Goal: Feedback & Contribution: Leave review/rating

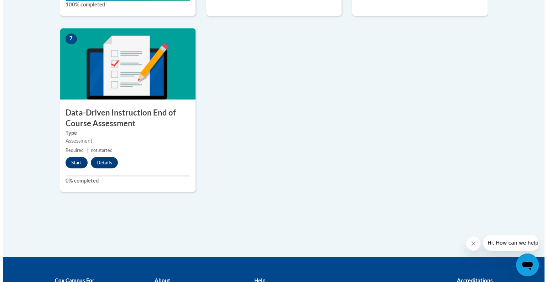
scroll to position [564, 0]
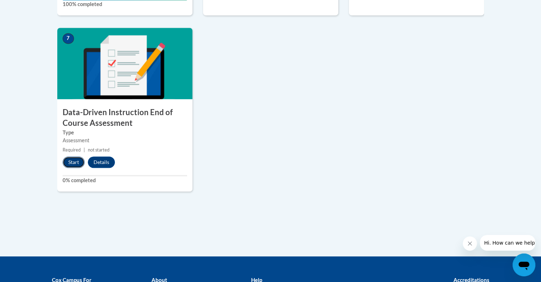
click at [71, 163] on button "Start" at bounding box center [74, 161] width 22 height 11
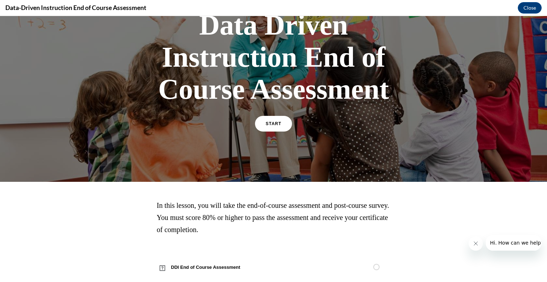
scroll to position [72, 0]
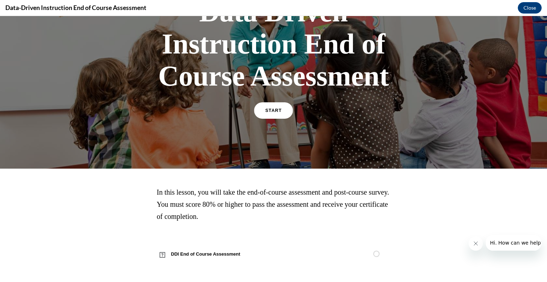
click at [268, 114] on link "START" at bounding box center [273, 110] width 39 height 16
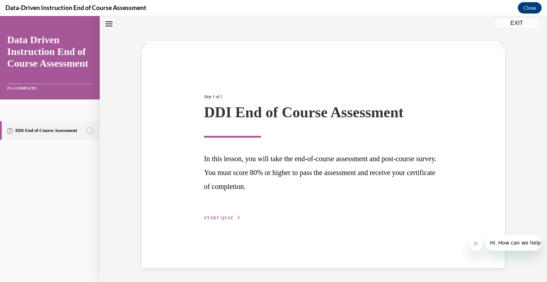
scroll to position [22, 0]
click at [229, 217] on span "START QUIZ" at bounding box center [218, 217] width 29 height 5
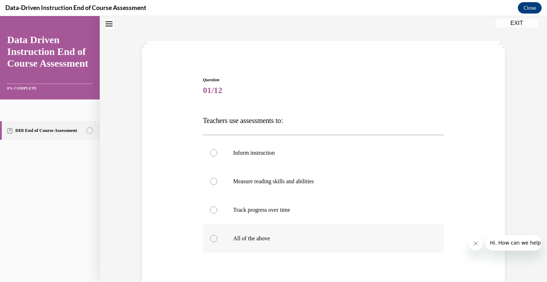
click at [211, 240] on div at bounding box center [213, 238] width 7 height 7
click at [211, 240] on input "All of the above" at bounding box center [213, 238] width 7 height 7
radio input "true"
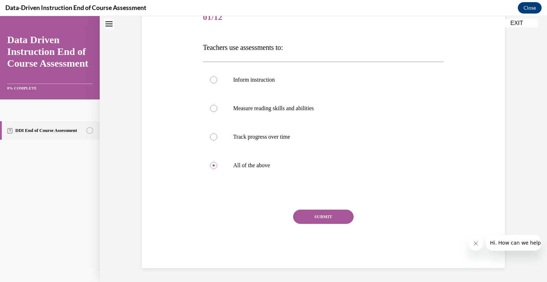
click at [311, 215] on button "SUBMIT" at bounding box center [323, 216] width 61 height 14
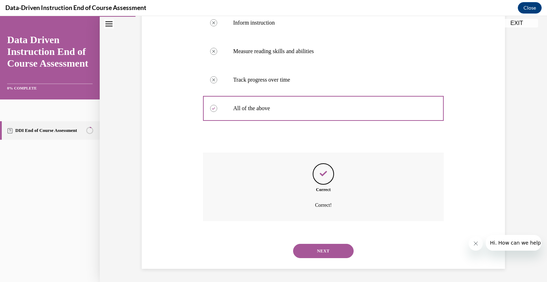
scroll to position [153, 0]
click at [308, 252] on button "NEXT" at bounding box center [323, 250] width 61 height 14
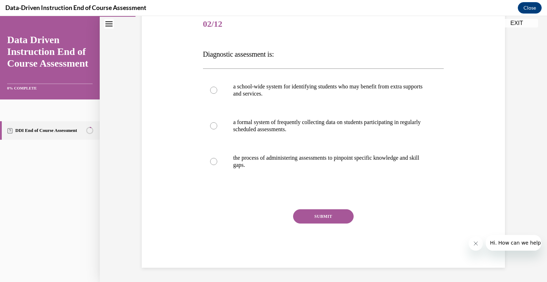
scroll to position [79, 0]
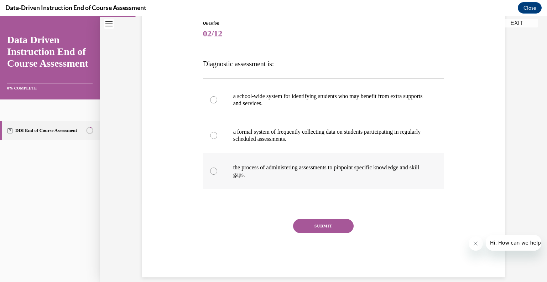
click at [213, 172] on div at bounding box center [213, 170] width 7 height 7
click at [213, 172] on input "the process of administering assessments to pinpoint specific knowledge and ski…" at bounding box center [213, 170] width 7 height 7
radio input "true"
click at [305, 230] on button "SUBMIT" at bounding box center [323, 226] width 61 height 14
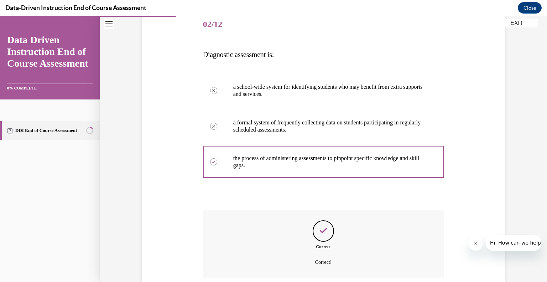
scroll to position [146, 0]
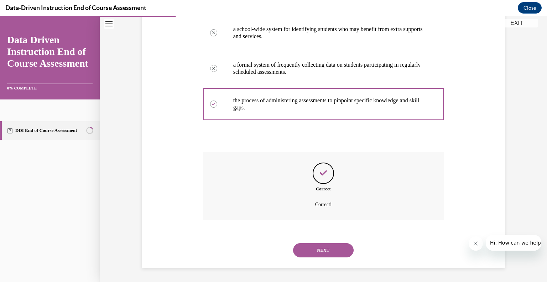
click at [310, 250] on button "NEXT" at bounding box center [323, 250] width 61 height 14
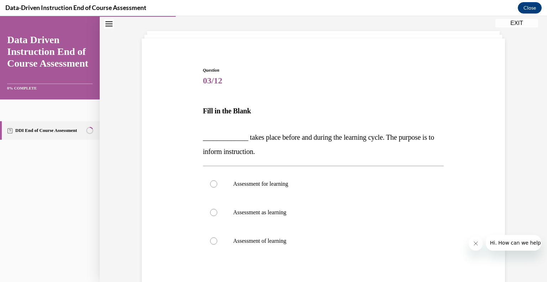
scroll to position [32, 0]
click at [212, 210] on div at bounding box center [213, 211] width 7 height 7
click at [212, 210] on input "Assessment as learning" at bounding box center [213, 211] width 7 height 7
radio input "true"
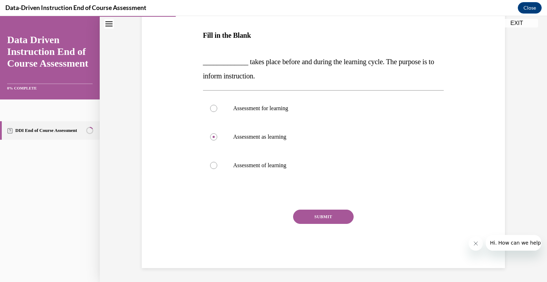
click at [320, 215] on button "SUBMIT" at bounding box center [323, 216] width 61 height 14
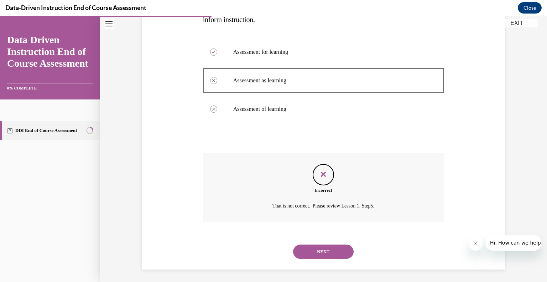
scroll to position [165, 0]
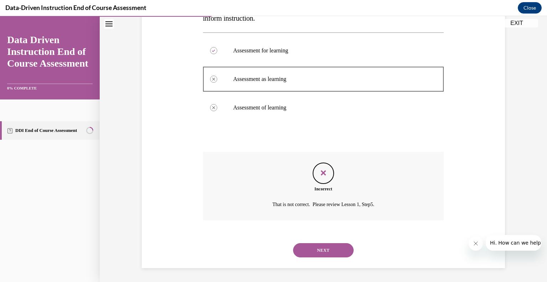
click at [319, 247] on button "NEXT" at bounding box center [323, 250] width 61 height 14
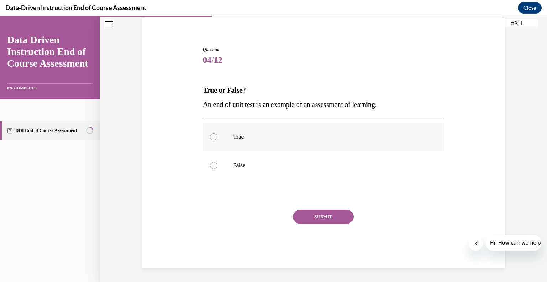
click at [210, 136] on div at bounding box center [213, 136] width 7 height 7
click at [210, 136] on input "True" at bounding box center [213, 136] width 7 height 7
radio input "true"
drag, startPoint x: 282, startPoint y: 189, endPoint x: 309, endPoint y: 221, distance: 41.7
click at [309, 221] on div "Question 04/12 True or False? An end of unit test is an example of an assessmen…" at bounding box center [323, 156] width 241 height 221
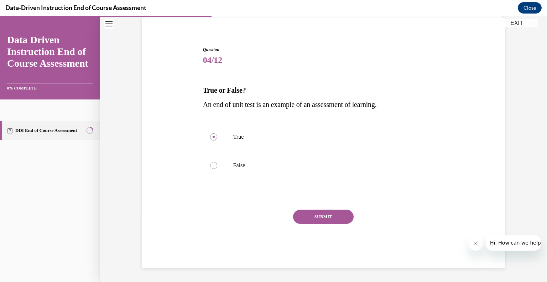
click at [319, 216] on button "SUBMIT" at bounding box center [323, 216] width 61 height 14
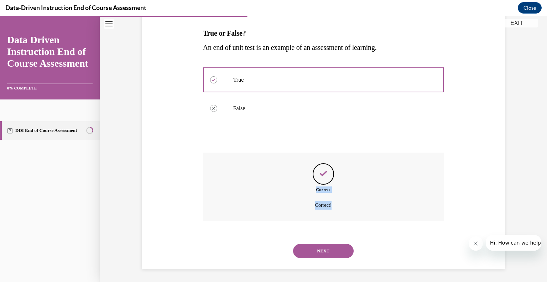
scroll to position [110, 0]
click at [322, 249] on button "NEXT" at bounding box center [323, 250] width 61 height 14
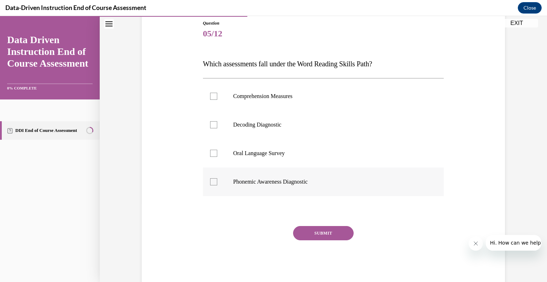
click at [214, 182] on div at bounding box center [213, 181] width 7 height 7
click at [214, 182] on input "Phonemic Awareness Diagnostic" at bounding box center [213, 181] width 7 height 7
checkbox input "true"
click at [298, 233] on button "SUBMIT" at bounding box center [323, 233] width 61 height 14
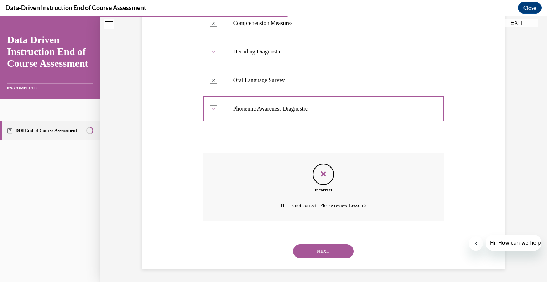
scroll to position [153, 0]
click at [303, 247] on button "NEXT" at bounding box center [323, 250] width 61 height 14
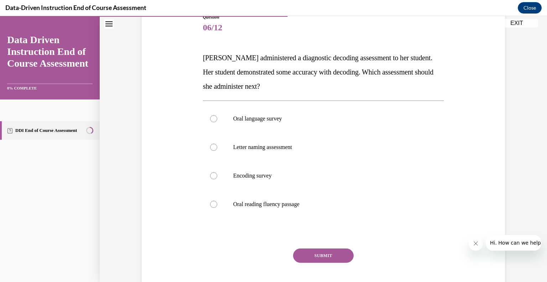
scroll to position [85, 0]
click at [289, 86] on p "[PERSON_NAME] administered a diagnostic decoding assessment to her student. Her…" at bounding box center [323, 71] width 241 height 43
click at [212, 148] on div at bounding box center [213, 146] width 7 height 7
click at [212, 148] on input "Letter naming assessment" at bounding box center [213, 146] width 7 height 7
radio input "true"
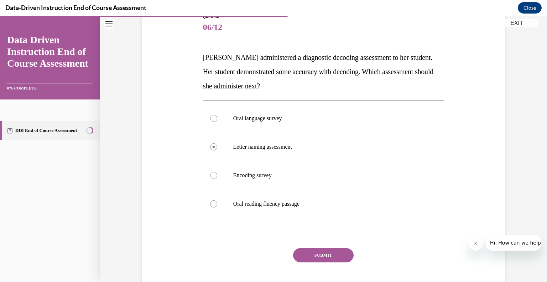
click at [311, 254] on button "SUBMIT" at bounding box center [323, 255] width 61 height 14
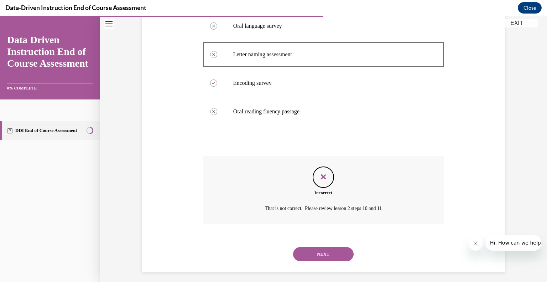
scroll to position [182, 0]
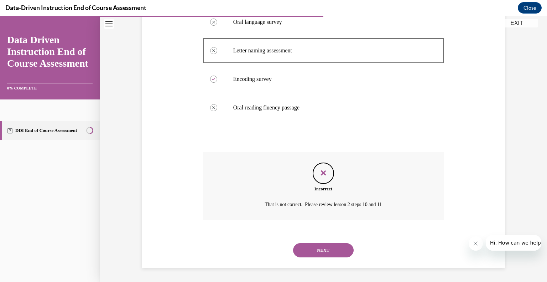
click at [311, 248] on button "NEXT" at bounding box center [323, 250] width 61 height 14
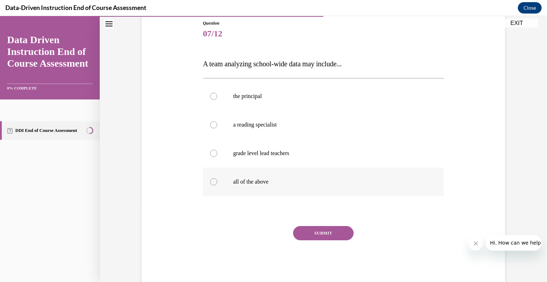
click at [211, 181] on div at bounding box center [213, 181] width 7 height 7
click at [211, 181] on input "all of the above" at bounding box center [213, 181] width 7 height 7
radio input "true"
click at [319, 231] on button "SUBMIT" at bounding box center [323, 233] width 61 height 14
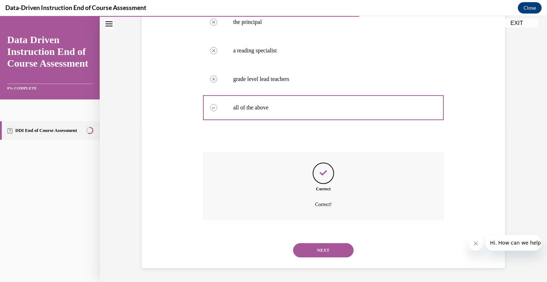
click at [317, 247] on button "NEXT" at bounding box center [323, 250] width 61 height 14
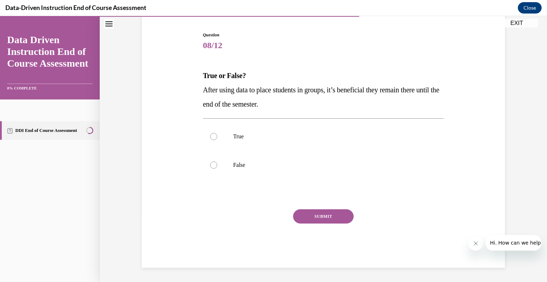
scroll to position [67, 0]
click at [212, 163] on div at bounding box center [213, 165] width 7 height 7
click at [212, 163] on input "False" at bounding box center [213, 165] width 7 height 7
radio input "true"
click at [311, 216] on button "SUBMIT" at bounding box center [323, 216] width 61 height 14
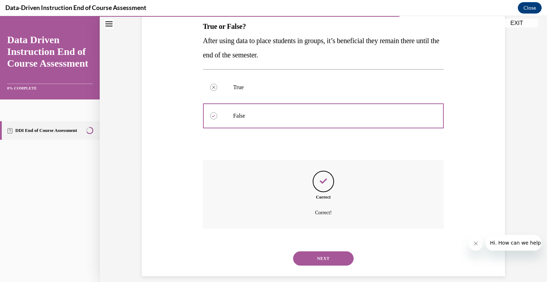
scroll to position [125, 0]
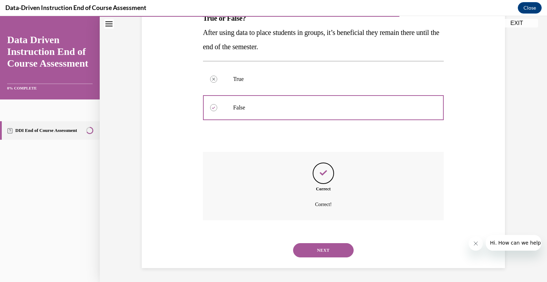
click at [316, 247] on button "NEXT" at bounding box center [323, 250] width 61 height 14
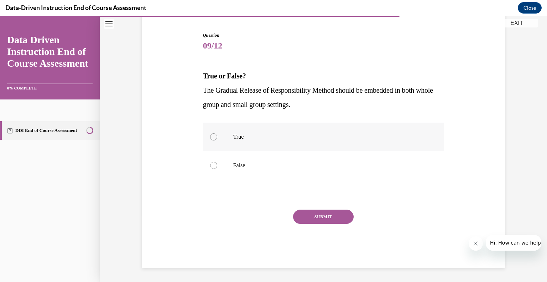
click at [212, 136] on div at bounding box center [213, 136] width 7 height 7
click at [212, 136] on input "True" at bounding box center [213, 136] width 7 height 7
radio input "true"
click at [302, 219] on button "SUBMIT" at bounding box center [323, 216] width 61 height 14
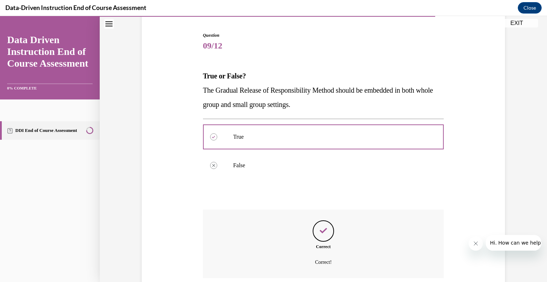
scroll to position [125, 0]
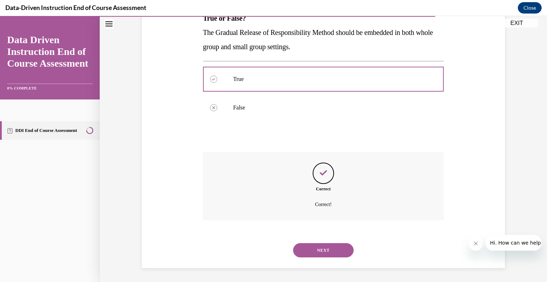
click at [313, 249] on button "NEXT" at bounding box center [323, 250] width 61 height 14
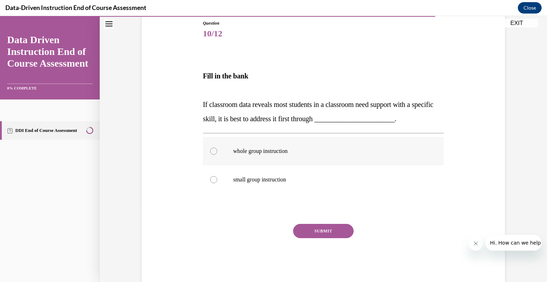
click at [209, 155] on label "whole group instruction" at bounding box center [323, 151] width 241 height 28
click at [210, 154] on input "whole group instruction" at bounding box center [213, 150] width 7 height 7
radio input "true"
click at [309, 236] on button "SUBMIT" at bounding box center [323, 231] width 61 height 14
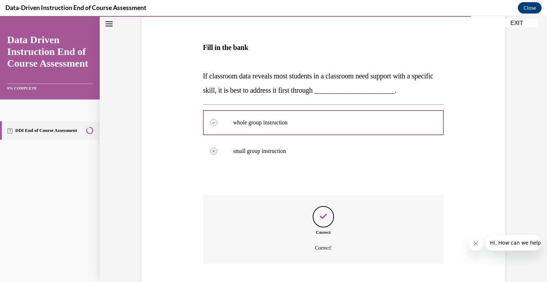
scroll to position [151, 0]
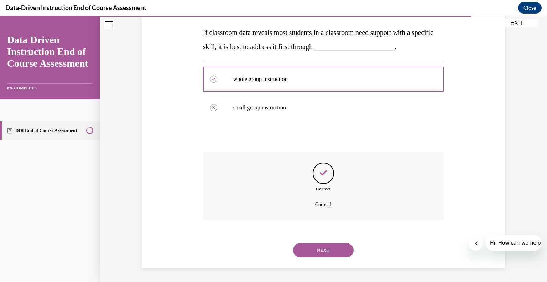
click at [309, 252] on button "NEXT" at bounding box center [323, 250] width 61 height 14
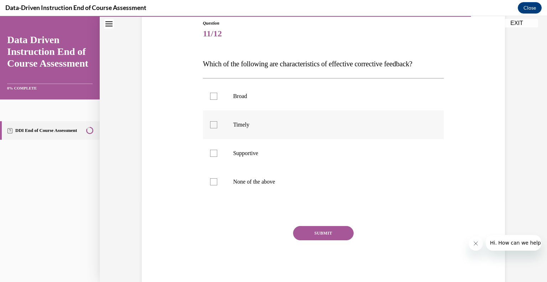
click at [210, 127] on div at bounding box center [213, 124] width 7 height 7
click at [210, 127] on input "Timely" at bounding box center [213, 124] width 7 height 7
checkbox input "true"
click at [313, 235] on button "SUBMIT" at bounding box center [323, 233] width 61 height 14
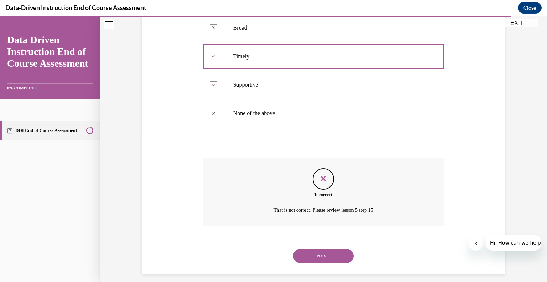
scroll to position [151, 0]
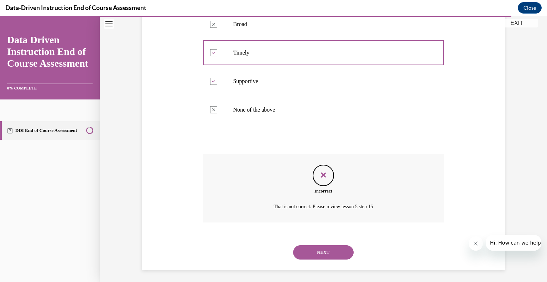
click at [320, 249] on button "NEXT" at bounding box center [323, 252] width 61 height 14
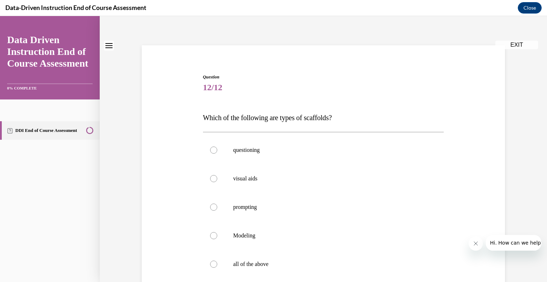
scroll to position [27, 0]
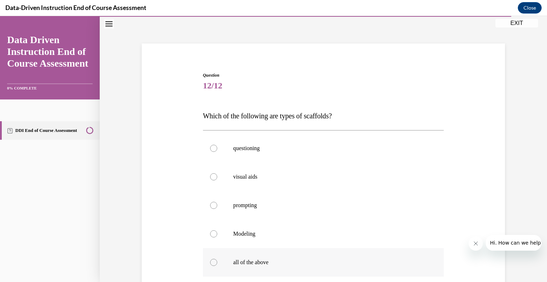
click at [211, 259] on div at bounding box center [213, 261] width 7 height 7
click at [211, 259] on input "all of the above" at bounding box center [213, 261] width 7 height 7
radio input "true"
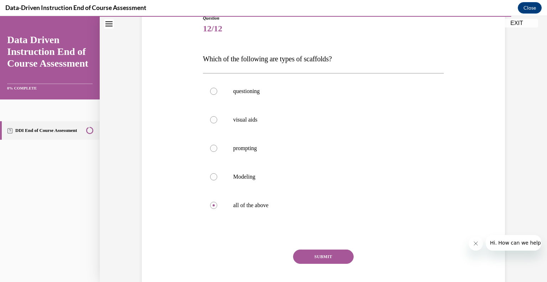
click at [301, 253] on button "SUBMIT" at bounding box center [323, 256] width 61 height 14
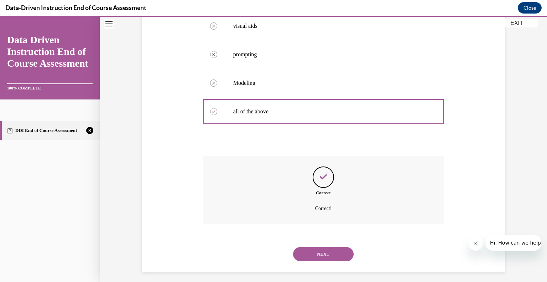
scroll to position [182, 0]
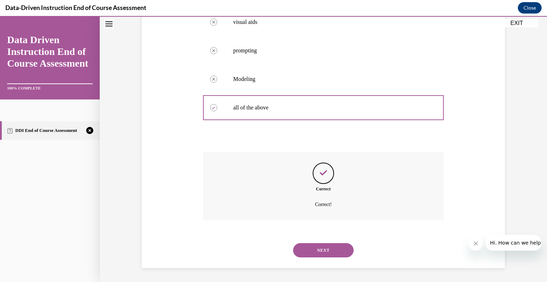
click at [301, 253] on button "NEXT" at bounding box center [323, 250] width 61 height 14
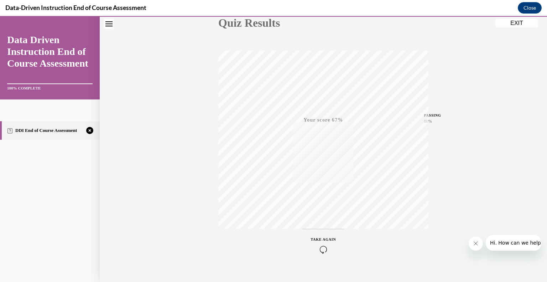
scroll to position [99, 0]
click at [314, 228] on span "TAKE AGAIN" at bounding box center [323, 228] width 25 height 4
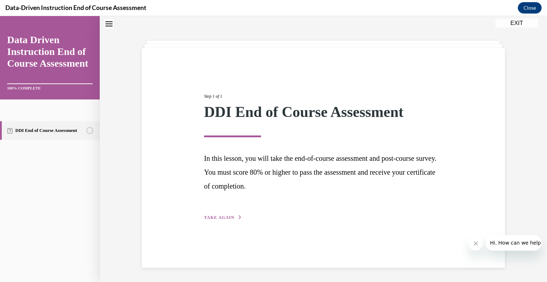
scroll to position [22, 0]
click at [219, 218] on span "TAKE AGAIN" at bounding box center [219, 217] width 30 height 5
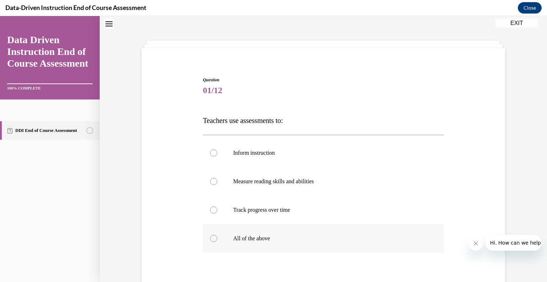
click at [212, 237] on div at bounding box center [213, 238] width 7 height 7
click at [212, 237] on input "All of the above" at bounding box center [213, 238] width 7 height 7
radio input "true"
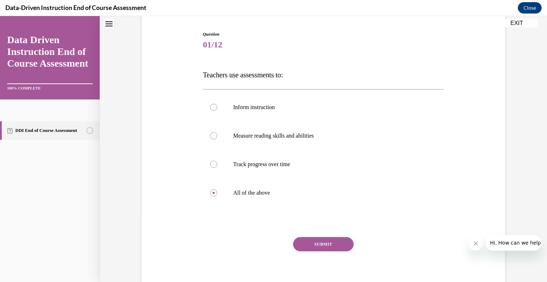
click at [319, 242] on button "SUBMIT" at bounding box center [323, 244] width 61 height 14
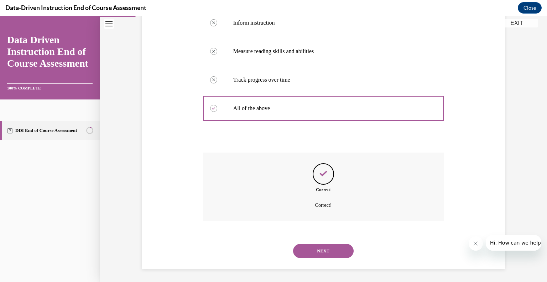
scroll to position [153, 0]
click at [317, 250] on button "NEXT" at bounding box center [323, 250] width 61 height 14
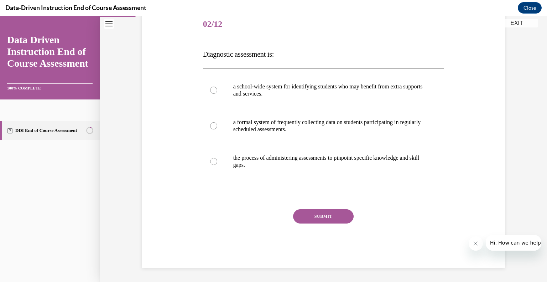
scroll to position [79, 0]
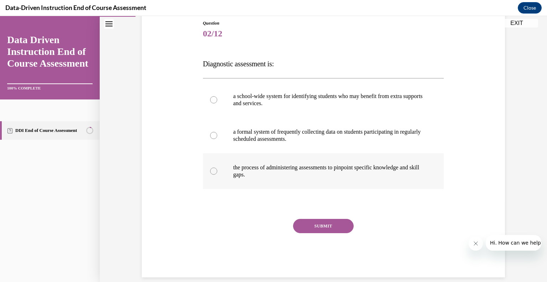
click at [210, 171] on div at bounding box center [213, 170] width 7 height 7
click at [210, 171] on input "the process of administering assessments to pinpoint specific knowledge and ski…" at bounding box center [213, 170] width 7 height 7
radio input "true"
click at [300, 227] on button "SUBMIT" at bounding box center [323, 226] width 61 height 14
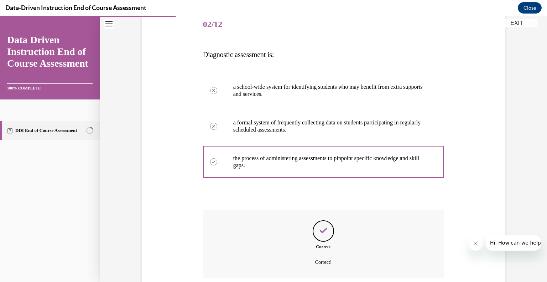
scroll to position [146, 0]
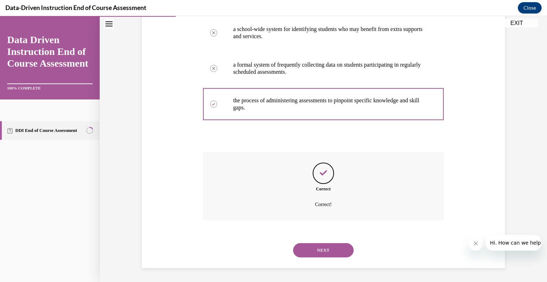
click at [323, 251] on button "NEXT" at bounding box center [323, 250] width 61 height 14
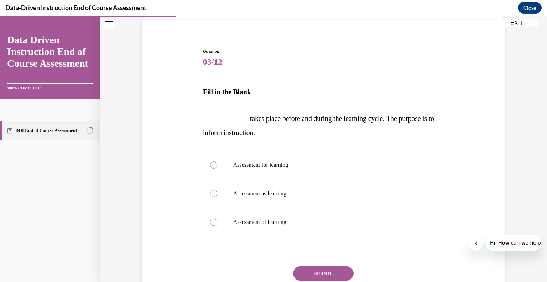
scroll to position [51, 0]
click at [212, 166] on div at bounding box center [213, 164] width 7 height 7
click at [212, 166] on input "Assessment for learning" at bounding box center [213, 164] width 7 height 7
radio input "true"
click at [338, 275] on button "SUBMIT" at bounding box center [323, 273] width 61 height 14
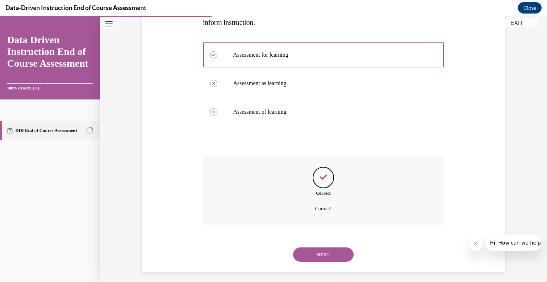
scroll to position [165, 0]
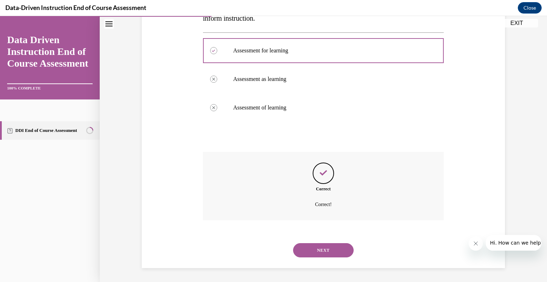
click at [321, 250] on button "NEXT" at bounding box center [323, 250] width 61 height 14
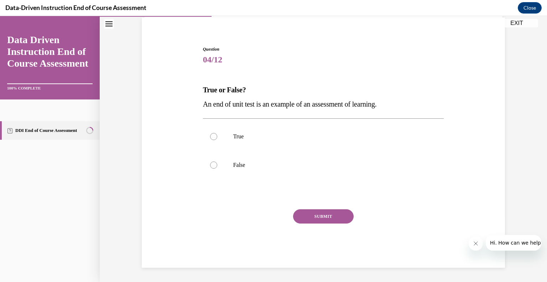
scroll to position [53, 0]
click at [210, 136] on div at bounding box center [213, 136] width 7 height 7
click at [210, 136] on input "True" at bounding box center [213, 136] width 7 height 7
radio input "true"
click at [298, 215] on button "SUBMIT" at bounding box center [323, 216] width 61 height 14
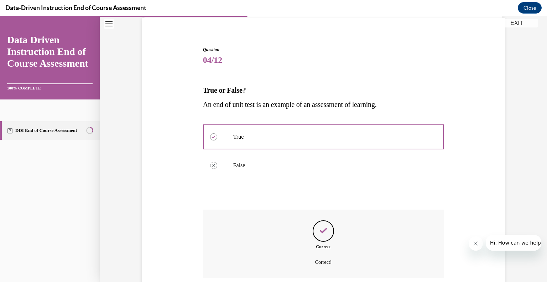
scroll to position [110, 0]
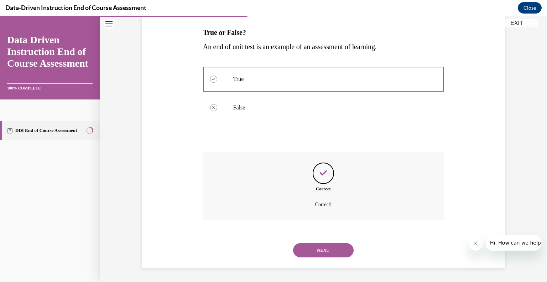
click at [307, 247] on button "NEXT" at bounding box center [323, 250] width 61 height 14
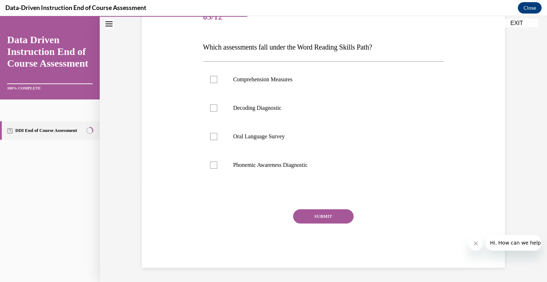
scroll to position [79, 0]
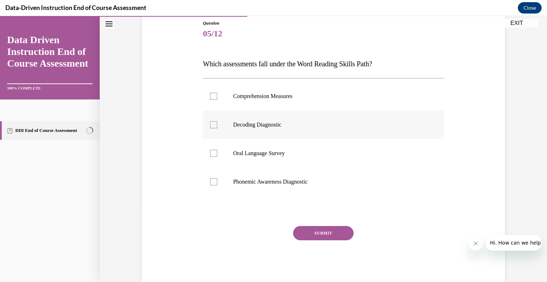
click at [211, 123] on div at bounding box center [213, 124] width 7 height 7
click at [211, 123] on input "Decoding Diagnostic" at bounding box center [213, 124] width 7 height 7
checkbox input "true"
click at [313, 236] on button "SUBMIT" at bounding box center [323, 233] width 61 height 14
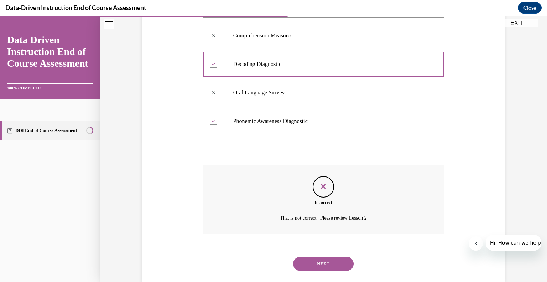
scroll to position [140, 0]
click at [319, 262] on button "NEXT" at bounding box center [323, 263] width 61 height 14
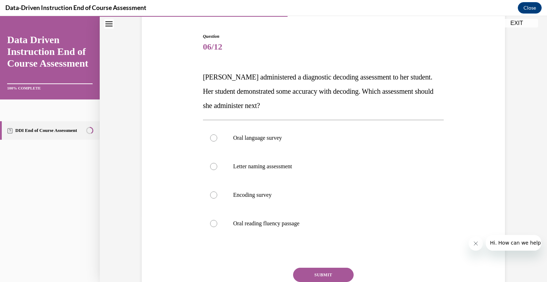
scroll to position [67, 0]
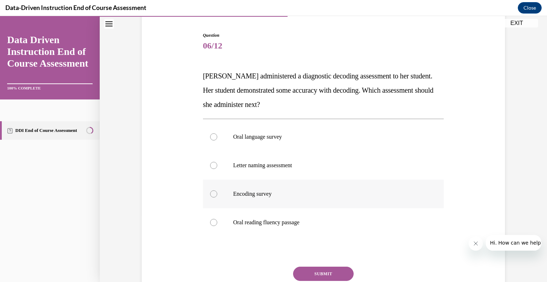
click at [211, 192] on div at bounding box center [213, 193] width 7 height 7
click at [211, 192] on input "Encoding survey" at bounding box center [213, 193] width 7 height 7
radio input "true"
click at [324, 270] on button "SUBMIT" at bounding box center [323, 273] width 61 height 14
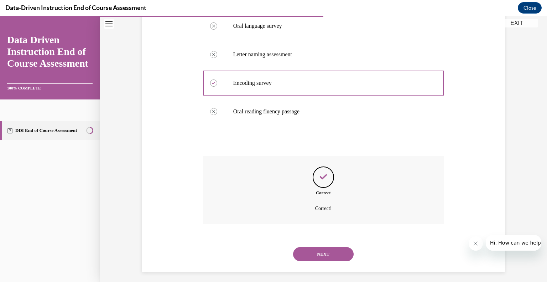
scroll to position [182, 0]
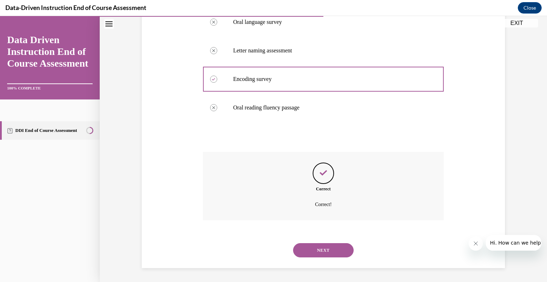
click at [313, 246] on button "NEXT" at bounding box center [323, 250] width 61 height 14
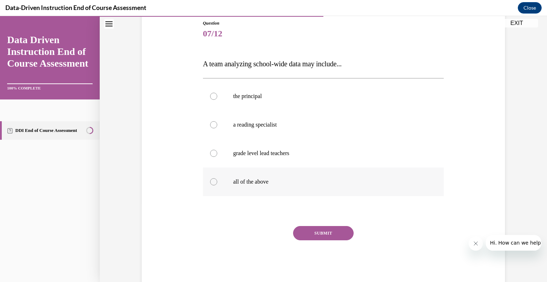
click at [211, 179] on div at bounding box center [213, 181] width 7 height 7
click at [211, 179] on input "all of the above" at bounding box center [213, 181] width 7 height 7
radio input "true"
click at [317, 234] on button "SUBMIT" at bounding box center [323, 233] width 61 height 14
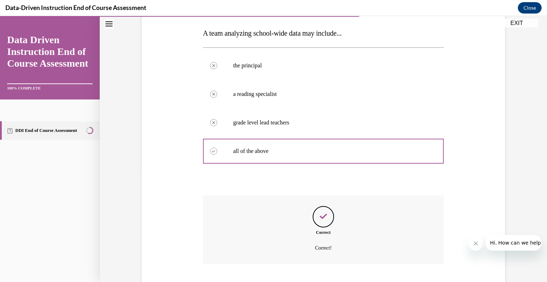
scroll to position [153, 0]
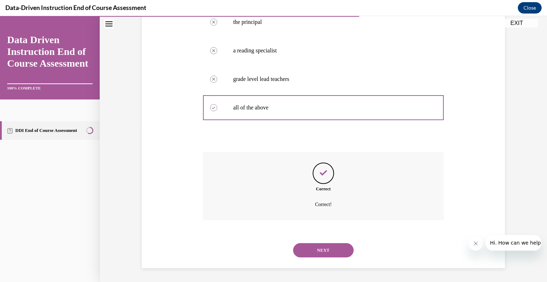
click at [317, 247] on button "NEXT" at bounding box center [323, 250] width 61 height 14
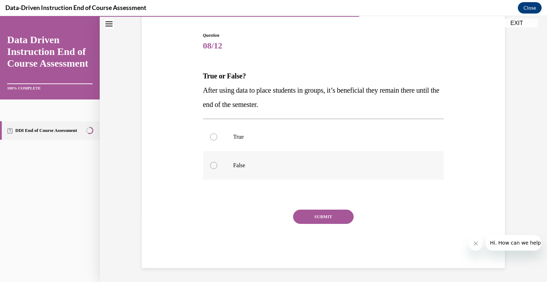
click at [212, 166] on div at bounding box center [213, 165] width 7 height 7
click at [212, 166] on input "False" at bounding box center [213, 165] width 7 height 7
radio input "true"
click at [293, 213] on button "SUBMIT" at bounding box center [323, 216] width 61 height 14
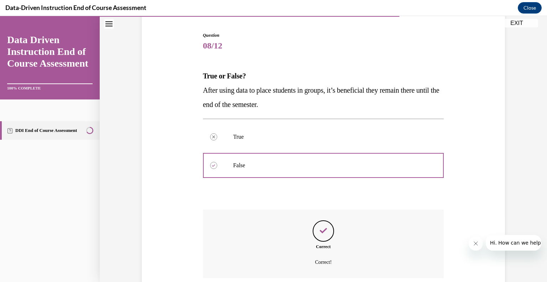
scroll to position [125, 0]
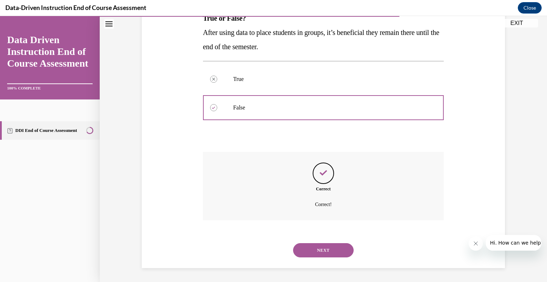
click at [305, 246] on button "NEXT" at bounding box center [323, 250] width 61 height 14
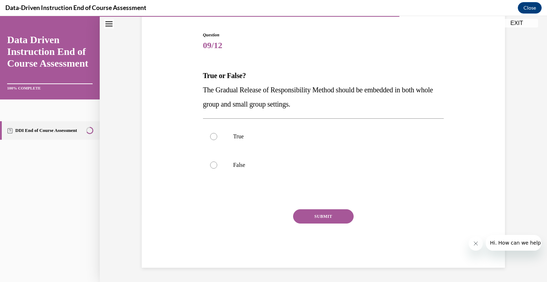
scroll to position [67, 0]
click at [212, 135] on div at bounding box center [213, 136] width 7 height 7
click at [212, 135] on input "True" at bounding box center [213, 136] width 7 height 7
radio input "true"
click at [302, 214] on button "SUBMIT" at bounding box center [323, 216] width 61 height 14
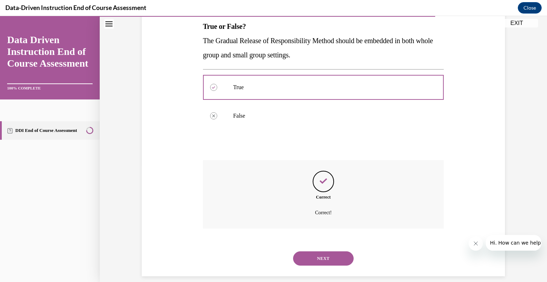
scroll to position [125, 0]
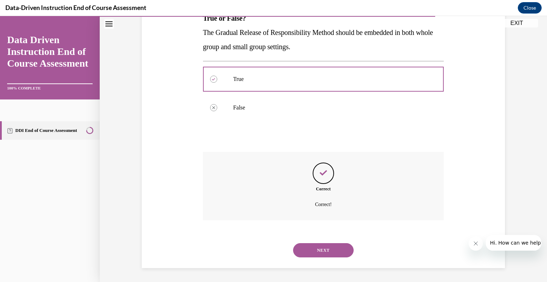
click at [308, 245] on button "NEXT" at bounding box center [323, 250] width 61 height 14
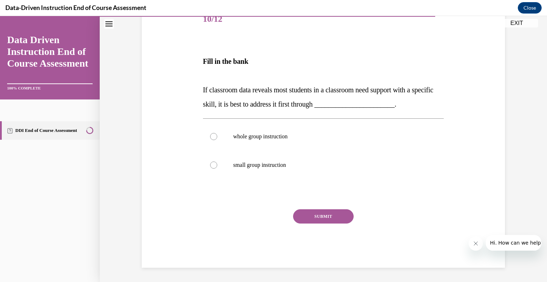
scroll to position [79, 0]
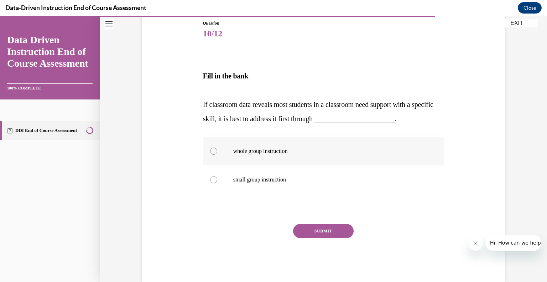
click at [212, 151] on div at bounding box center [213, 150] width 7 height 7
click at [212, 151] on input "whole group instruction" at bounding box center [213, 150] width 7 height 7
radio input "true"
click at [301, 232] on button "SUBMIT" at bounding box center [323, 231] width 61 height 14
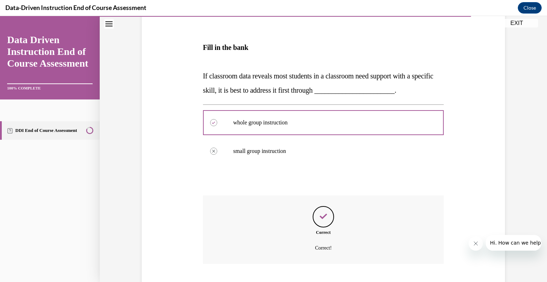
scroll to position [151, 0]
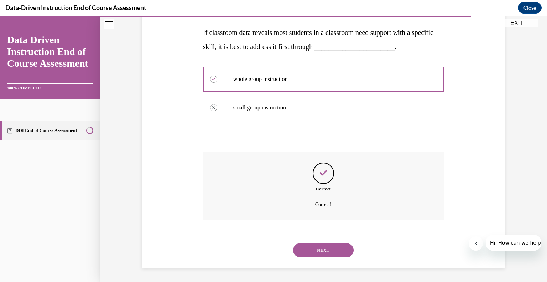
click at [306, 256] on button "NEXT" at bounding box center [323, 250] width 61 height 14
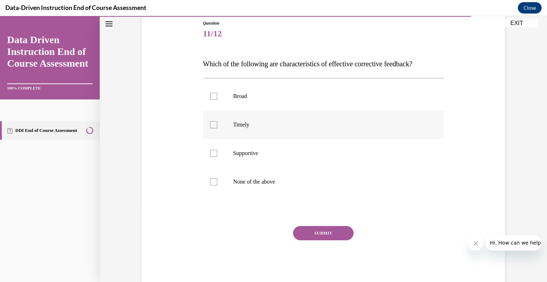
click at [210, 126] on div at bounding box center [213, 124] width 7 height 7
click at [210, 126] on input "Timely" at bounding box center [213, 124] width 7 height 7
checkbox input "true"
click at [212, 154] on div at bounding box center [213, 152] width 7 height 7
click at [212, 154] on input "Supportive" at bounding box center [213, 152] width 7 height 7
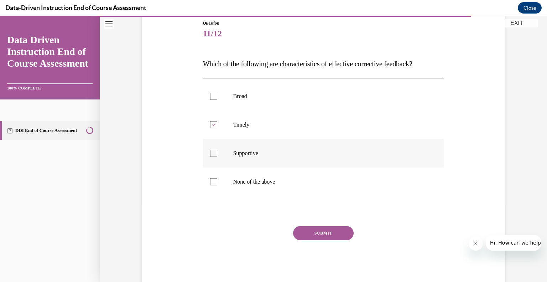
checkbox input "true"
click at [312, 232] on button "SUBMIT" at bounding box center [323, 233] width 61 height 14
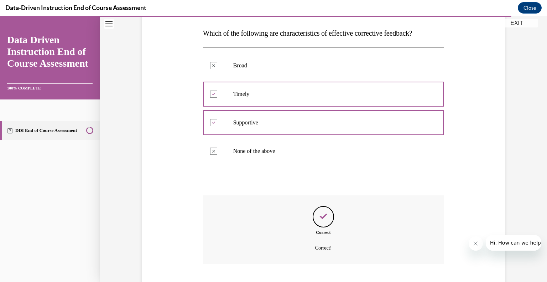
scroll to position [153, 0]
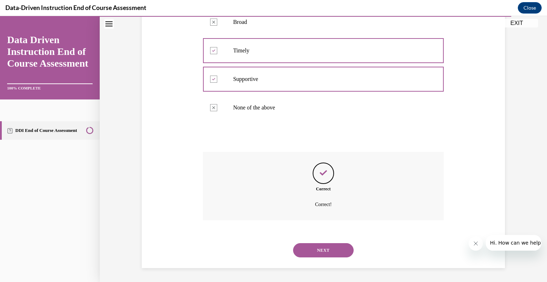
click at [313, 251] on button "NEXT" at bounding box center [323, 250] width 61 height 14
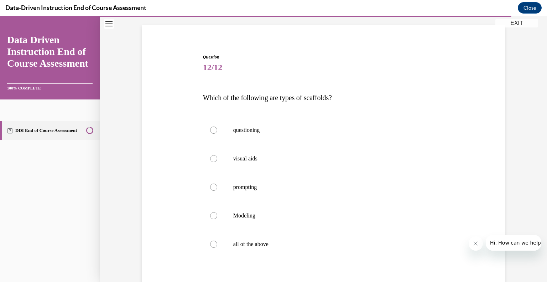
scroll to position [46, 0]
click at [214, 242] on div at bounding box center [213, 243] width 7 height 7
click at [214, 242] on input "all of the above" at bounding box center [213, 243] width 7 height 7
radio input "true"
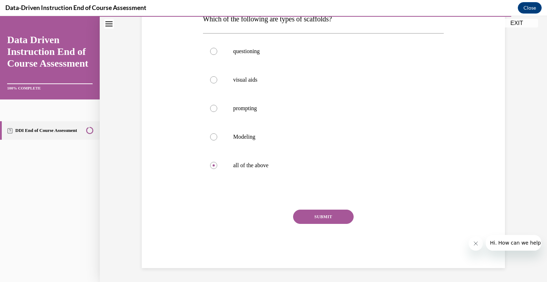
click at [302, 215] on button "SUBMIT" at bounding box center [323, 216] width 61 height 14
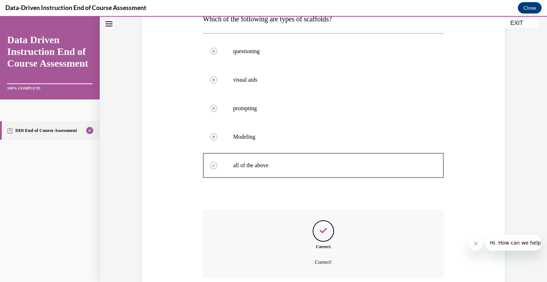
scroll to position [182, 0]
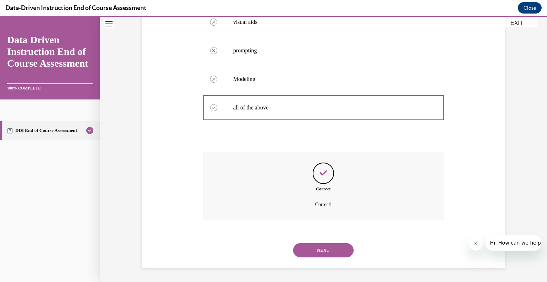
click at [310, 246] on button "NEXT" at bounding box center [323, 250] width 61 height 14
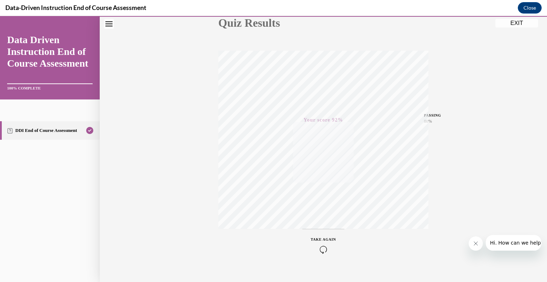
scroll to position [99, 0]
click at [514, 22] on button "EXIT" at bounding box center [516, 23] width 43 height 9
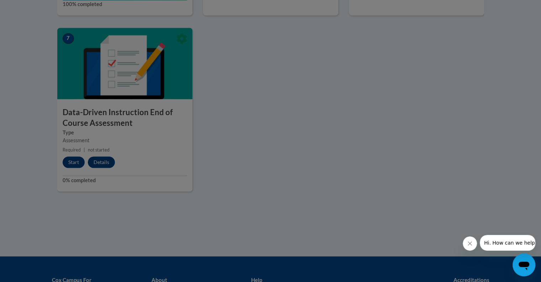
click at [71, 161] on div at bounding box center [270, 141] width 541 height 282
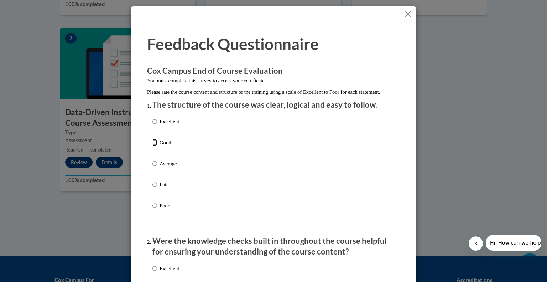
click at [152, 146] on input "Good" at bounding box center [154, 142] width 5 height 8
radio input "true"
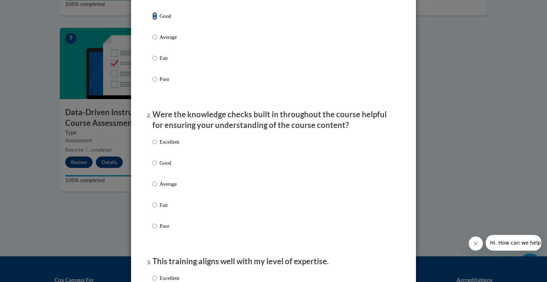
scroll to position [137, 0]
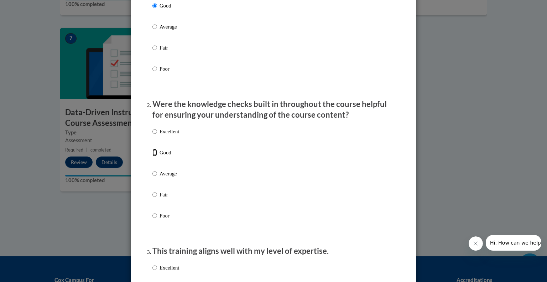
click at [153, 156] on input "Good" at bounding box center [154, 152] width 5 height 8
radio input "true"
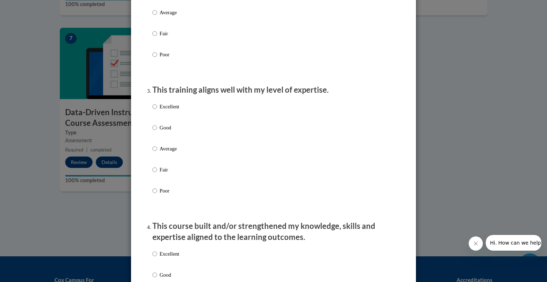
scroll to position [303, 0]
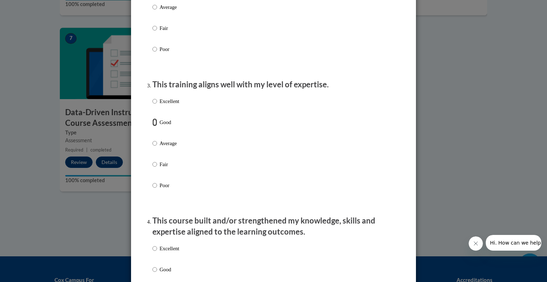
click at [152, 126] on input "Good" at bounding box center [154, 122] width 5 height 8
radio input "true"
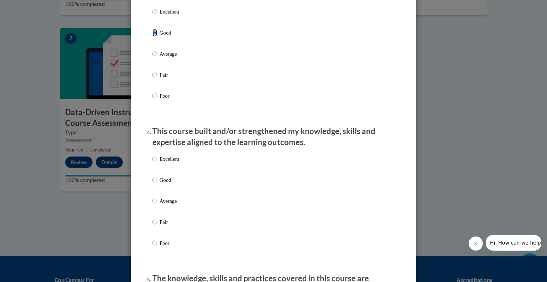
scroll to position [393, 0]
click at [152, 183] on input "Good" at bounding box center [154, 179] width 5 height 8
radio input "true"
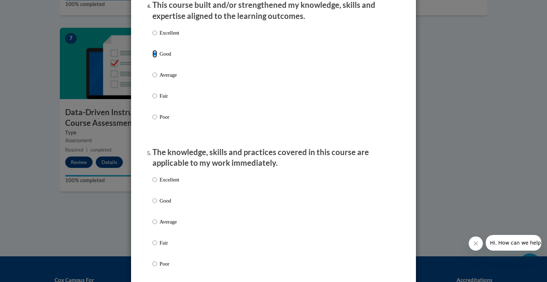
scroll to position [519, 0]
click at [152, 204] on input "Good" at bounding box center [154, 200] width 5 height 8
radio input "true"
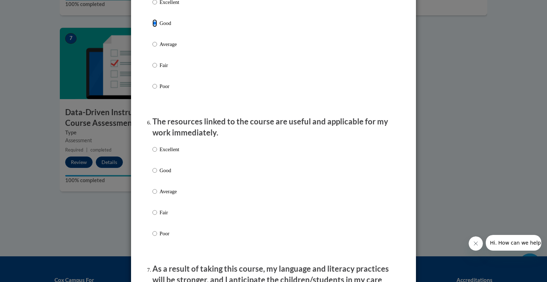
scroll to position [696, 0]
click at [153, 174] on input "Good" at bounding box center [154, 170] width 5 height 8
radio input "true"
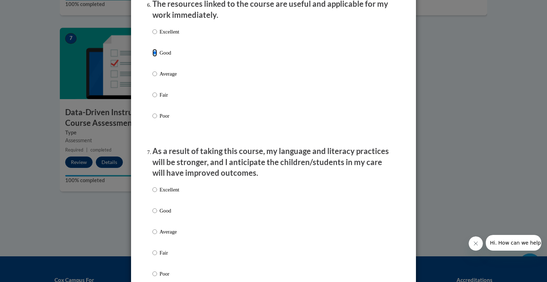
scroll to position [836, 0]
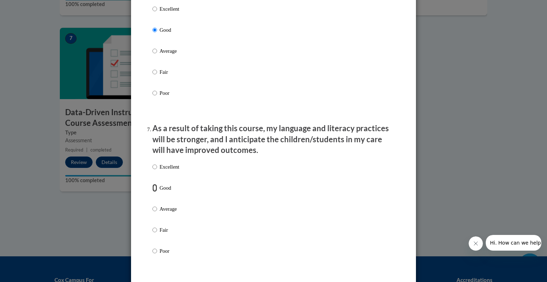
click at [153, 191] on input "Good" at bounding box center [154, 188] width 5 height 8
radio input "true"
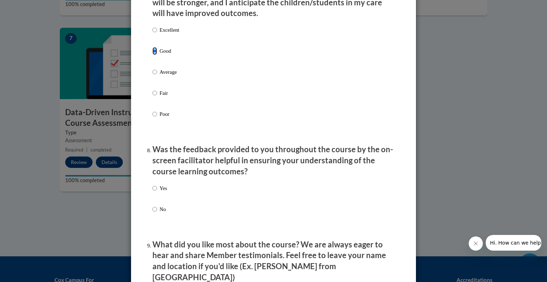
scroll to position [972, 0]
click at [153, 192] on input "Yes" at bounding box center [154, 188] width 5 height 8
radio input "true"
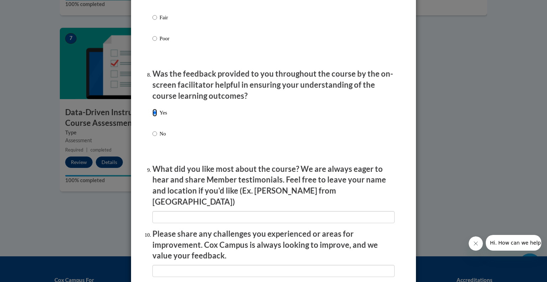
scroll to position [1049, 0]
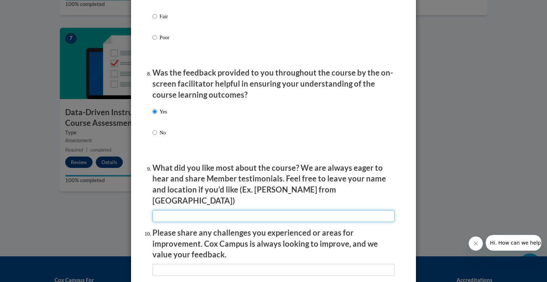
click at [186, 211] on input "textbox" at bounding box center [273, 216] width 242 height 12
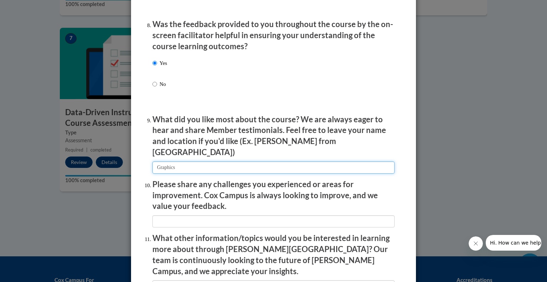
scroll to position [1108, 0]
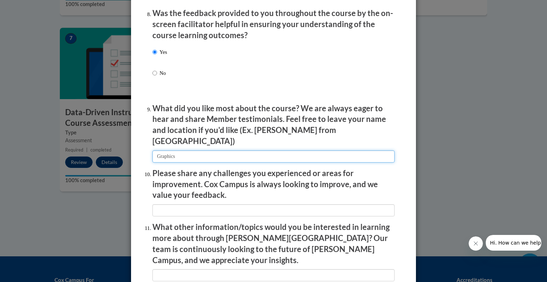
type input "Graphics"
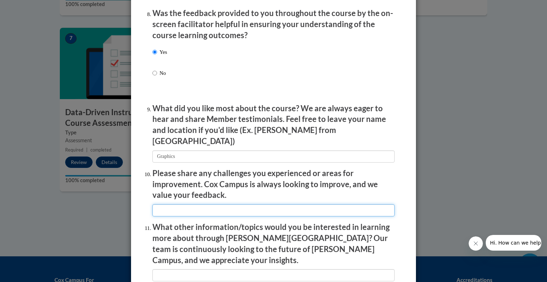
click at [179, 206] on input "textbox" at bounding box center [273, 210] width 242 height 12
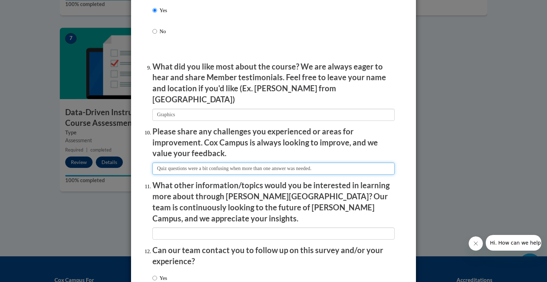
scroll to position [1153, 0]
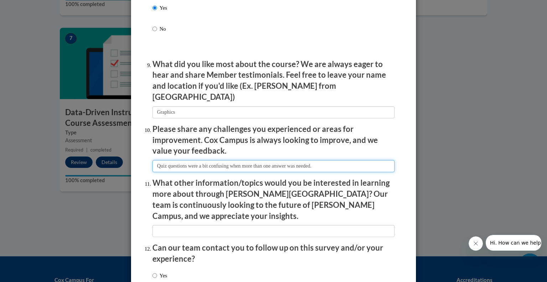
type input "Quiz questions were a bit confusing when more than one answer was needed."
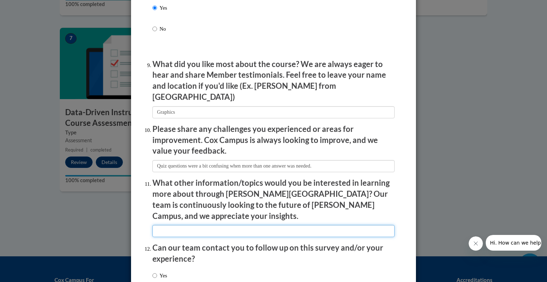
click at [157, 225] on input "textbox" at bounding box center [273, 231] width 242 height 12
type input "None"
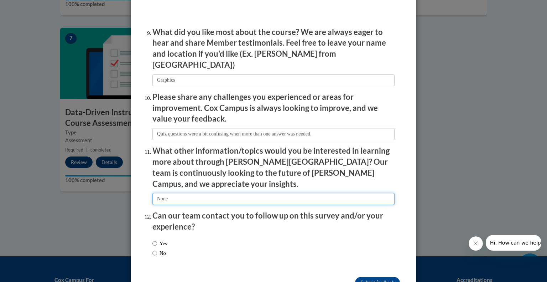
scroll to position [1188, 0]
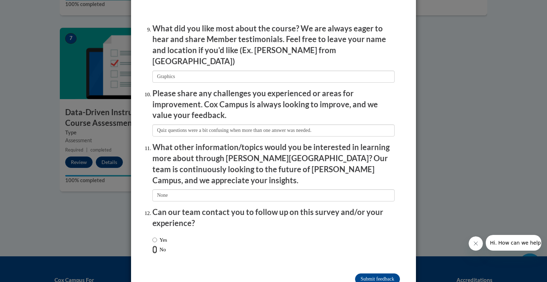
click at [152, 245] on input "No" at bounding box center [154, 249] width 5 height 8
radio input "true"
click at [366, 273] on input "Submit feedback" at bounding box center [377, 278] width 45 height 11
